Goal: Task Accomplishment & Management: Use online tool/utility

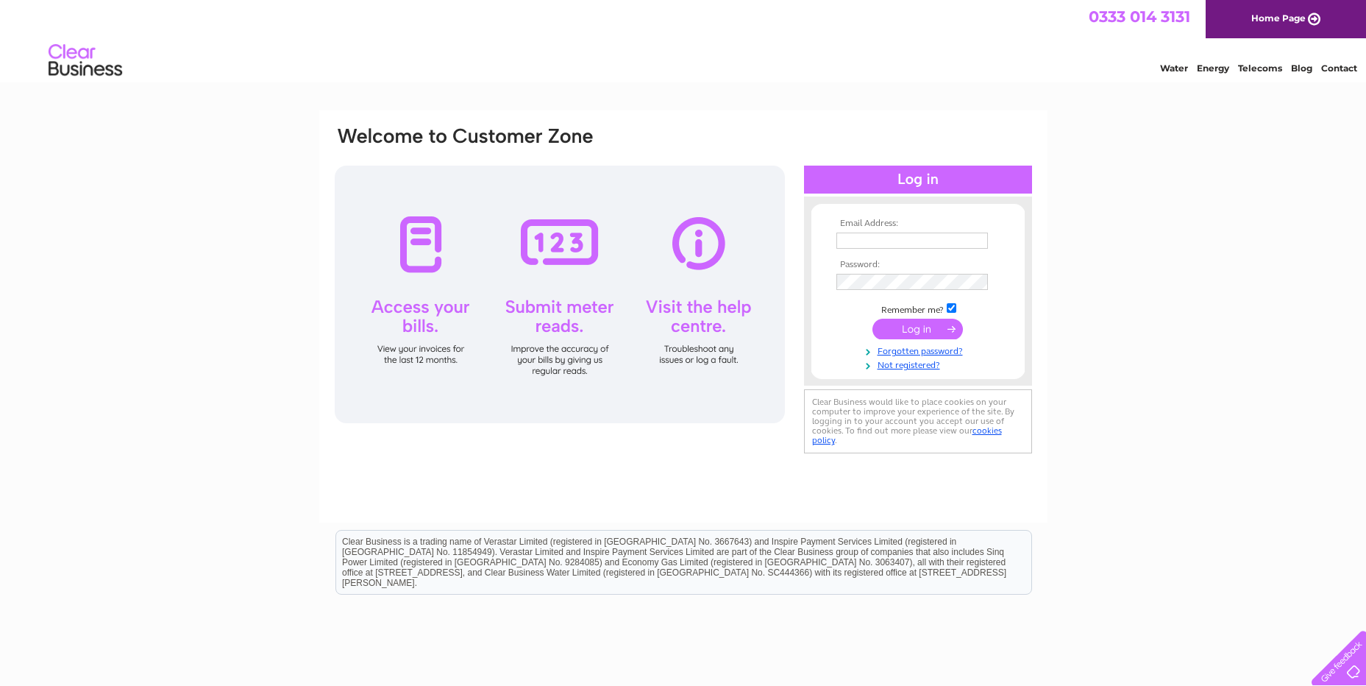
type input "info@eyesdirectonline.co.uk"
click at [928, 324] on input "submit" at bounding box center [917, 329] width 90 height 21
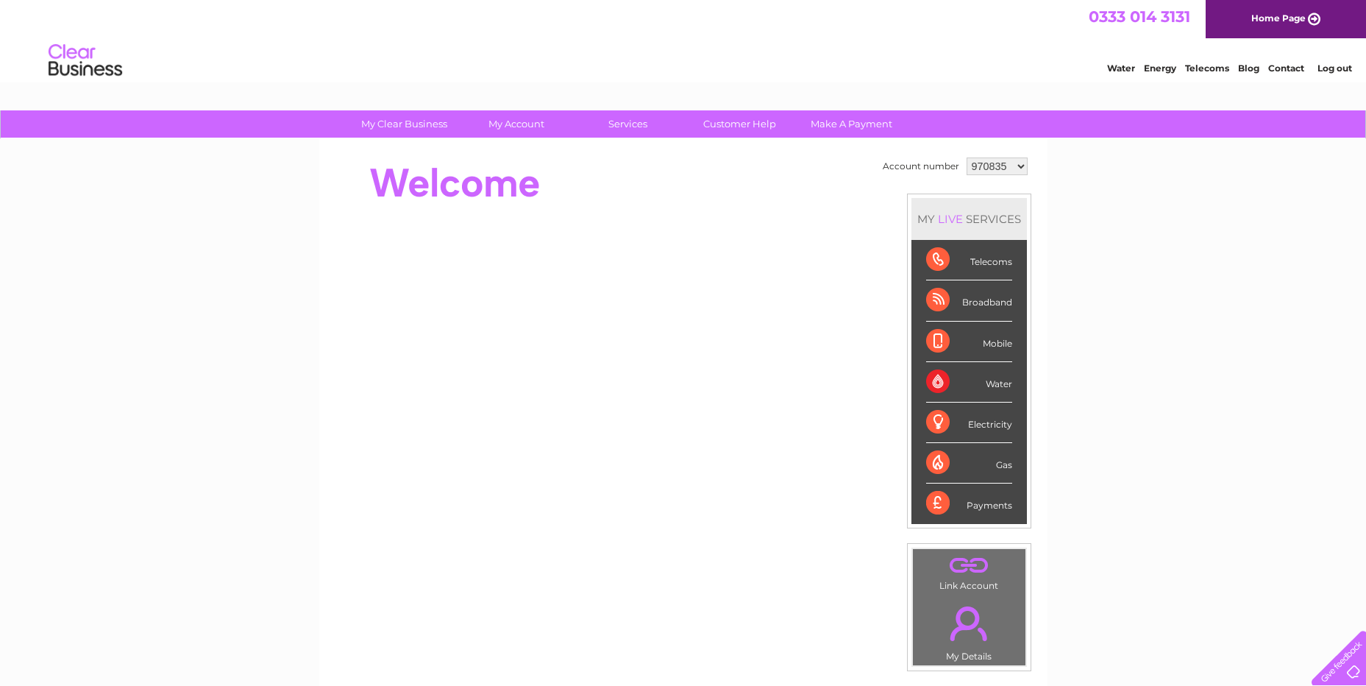
click at [1019, 166] on select "970835 1101048" at bounding box center [997, 166] width 61 height 18
select select "1101048"
click at [967, 157] on select "970835 1101048" at bounding box center [997, 166] width 61 height 18
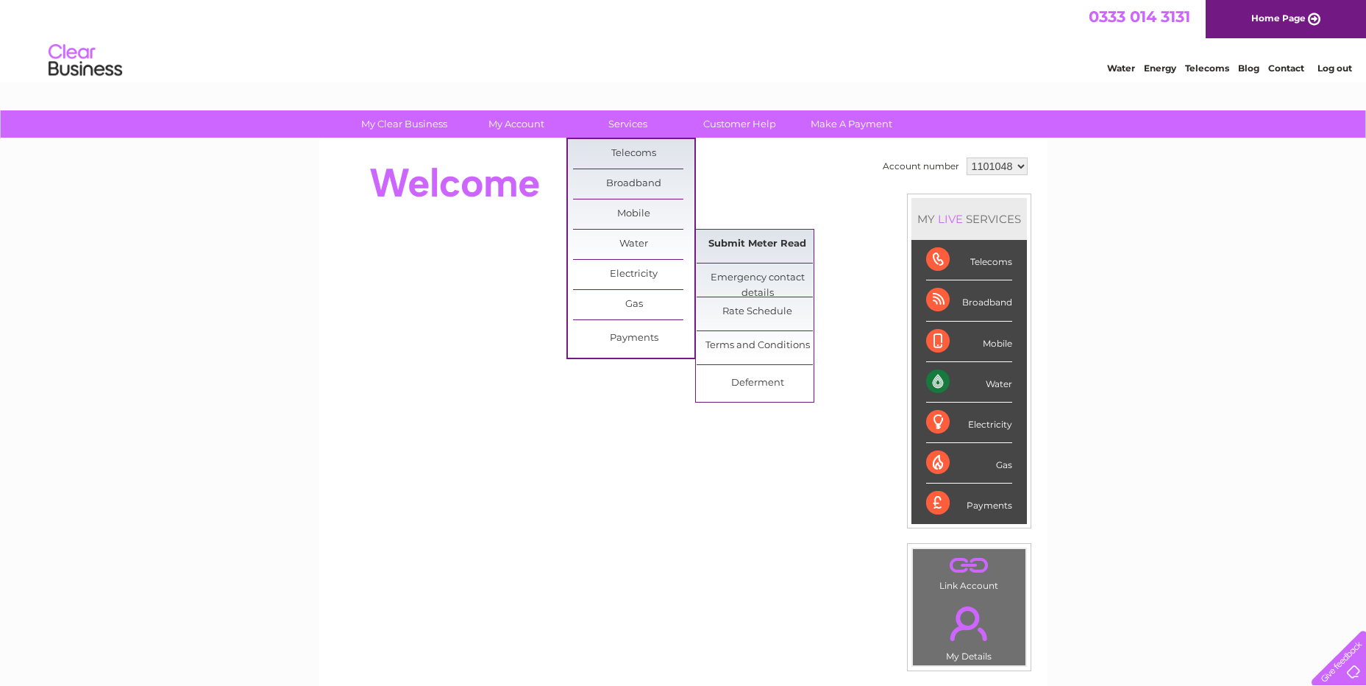
click at [750, 248] on link "Submit Meter Read" at bounding box center [757, 243] width 121 height 29
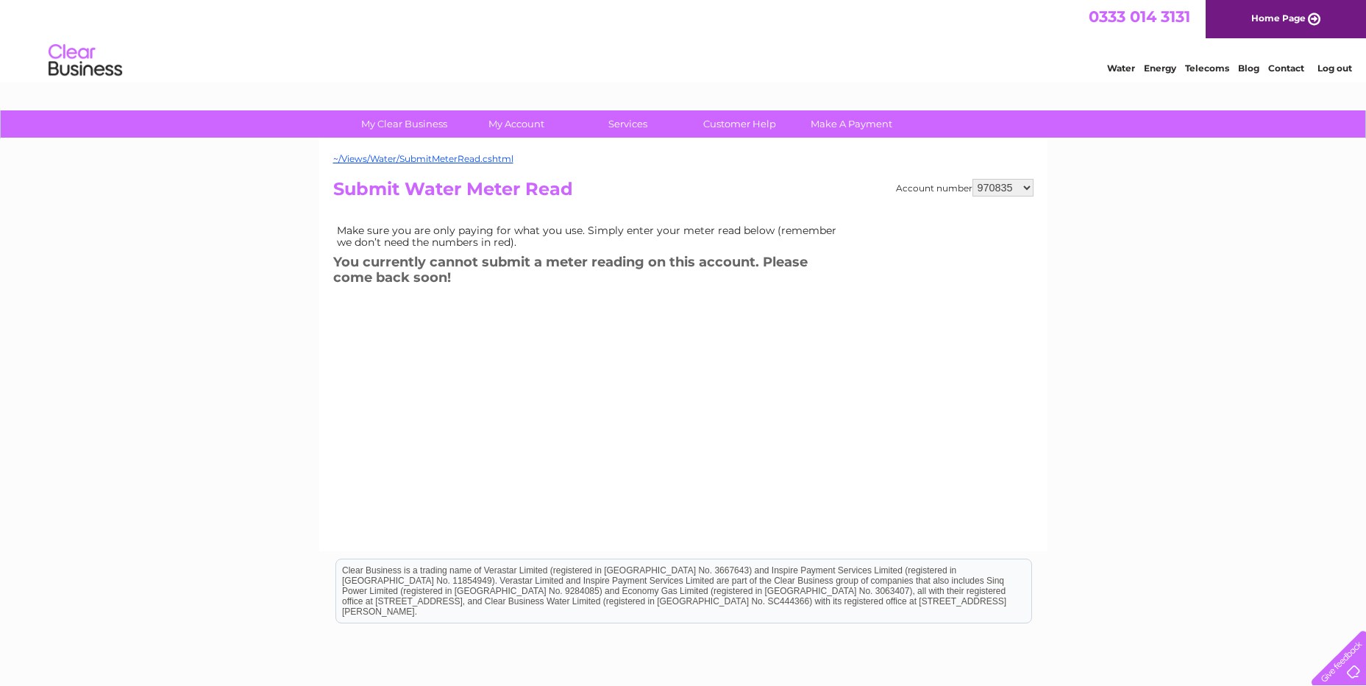
click at [1021, 191] on select "970835 1101048" at bounding box center [1002, 188] width 61 height 18
select select "1101048"
click at [973, 179] on select "970835 1101048" at bounding box center [1002, 188] width 61 height 18
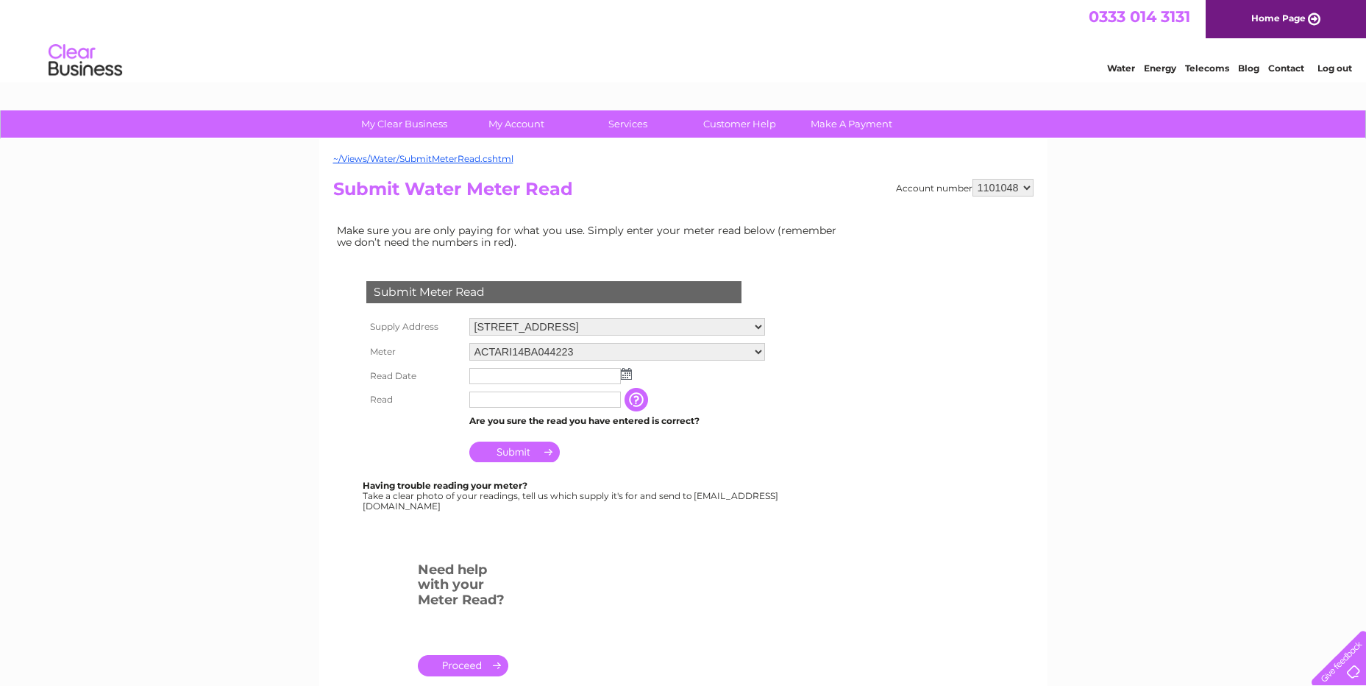
click at [628, 373] on img at bounding box center [626, 374] width 11 height 12
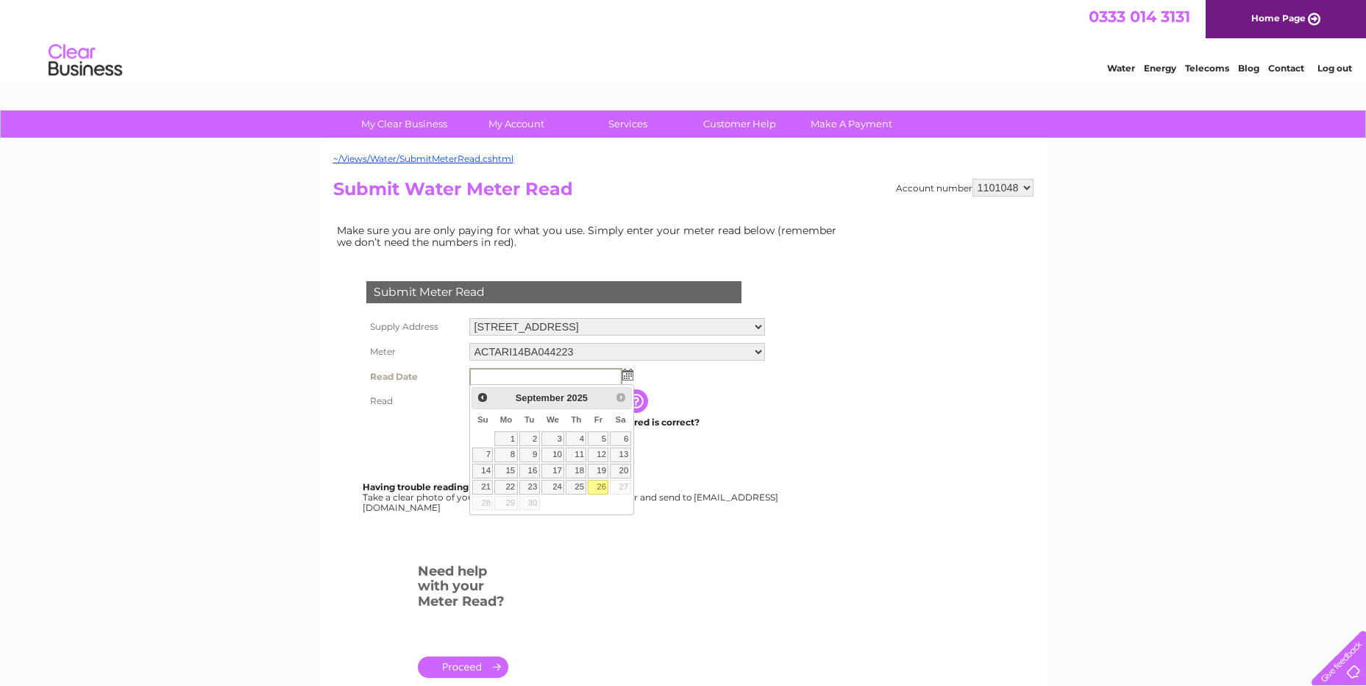
click at [599, 488] on link "26" at bounding box center [598, 487] width 21 height 15
type input "2025/09/26"
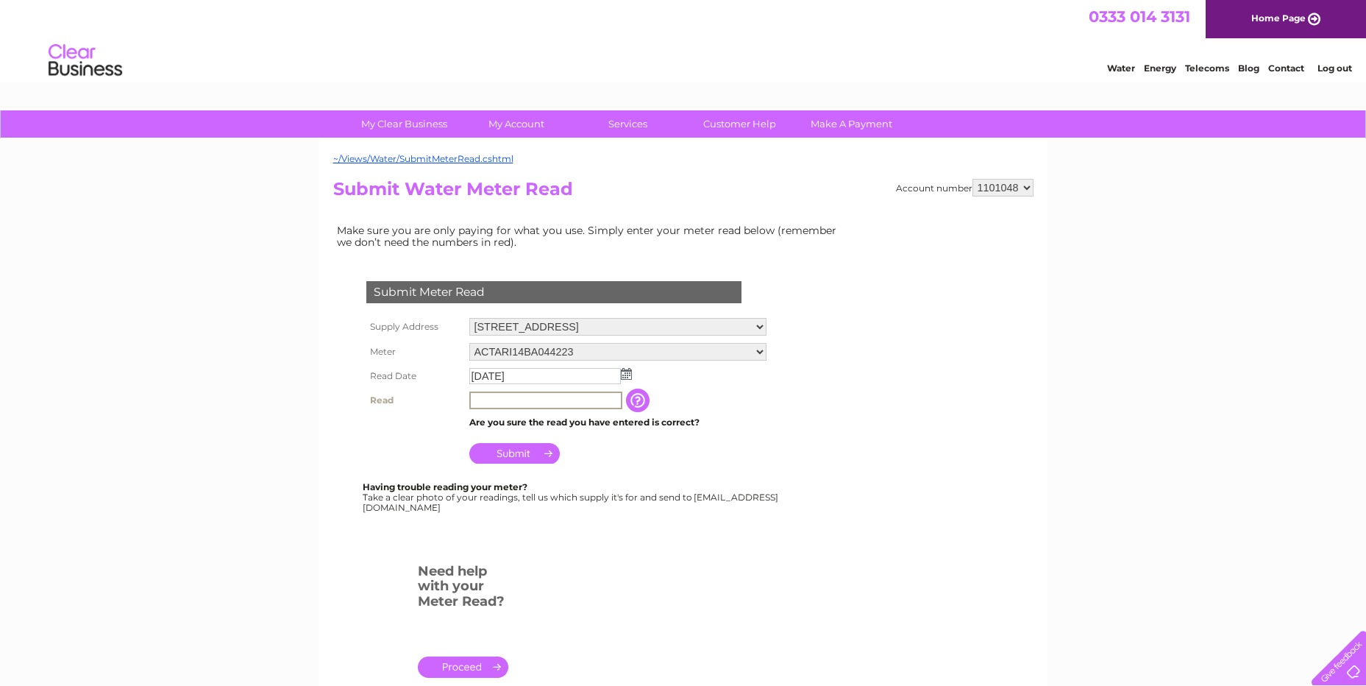
click at [549, 405] on input "text" at bounding box center [545, 400] width 153 height 18
type input "647"
click at [527, 457] on input "Submit" at bounding box center [514, 453] width 90 height 21
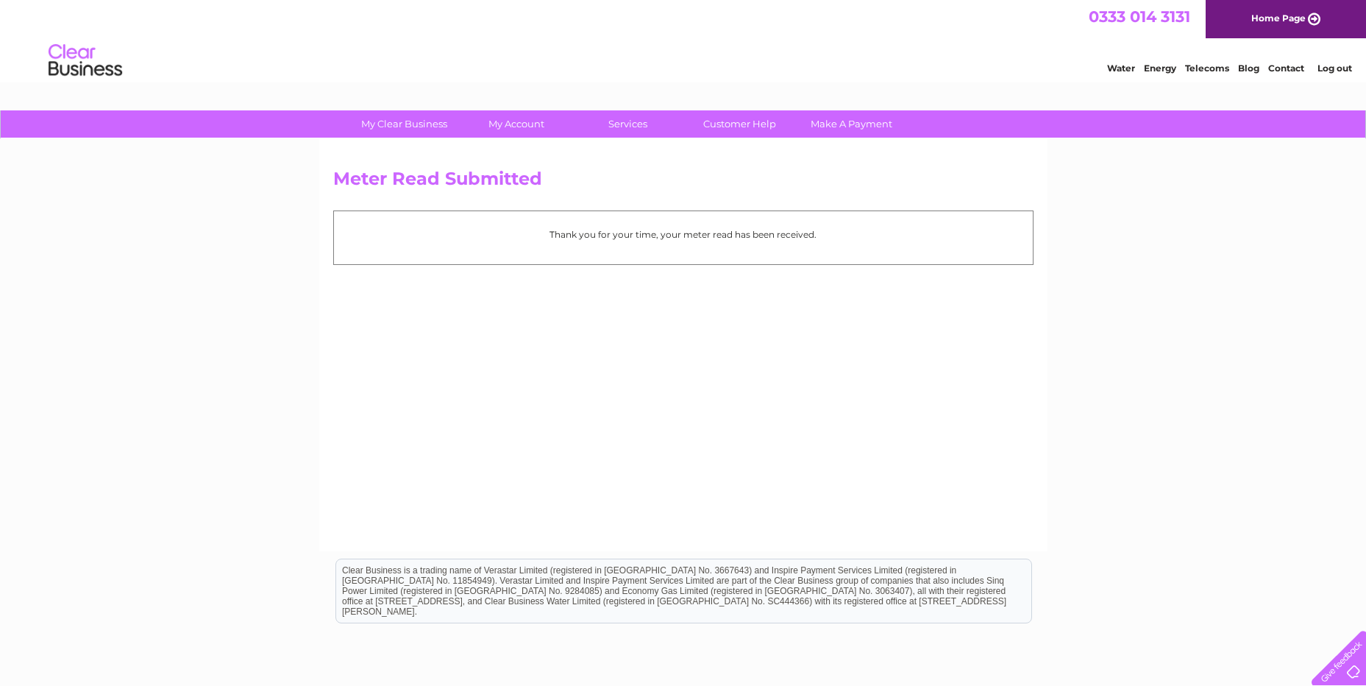
click at [1343, 70] on link "Log out" at bounding box center [1334, 68] width 35 height 11
